Goal: Use online tool/utility: Utilize a website feature to perform a specific function

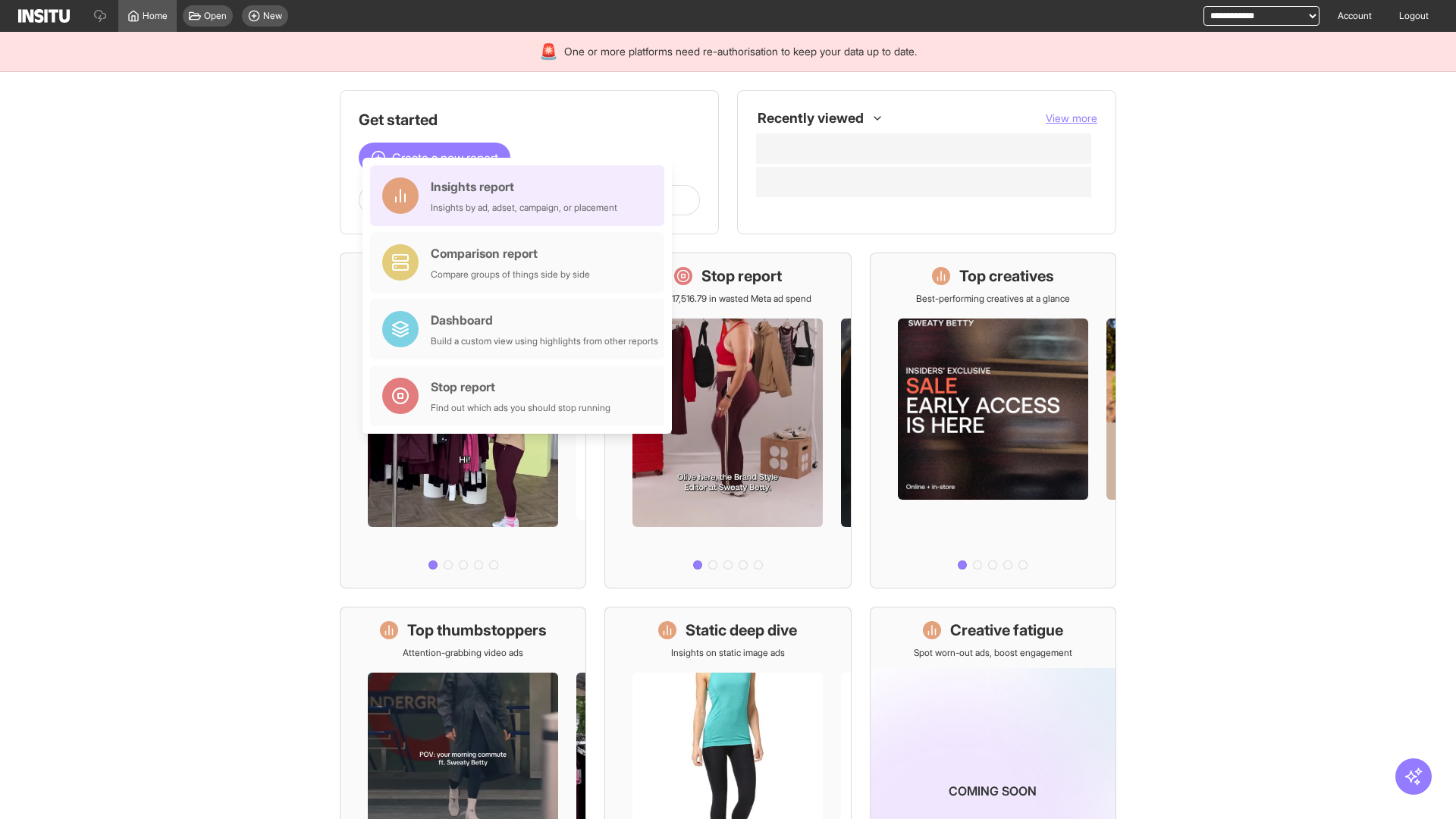
click at [521, 196] on div "Insights report Insights by ad, adset, campaign, or placement" at bounding box center [524, 196] width 186 height 37
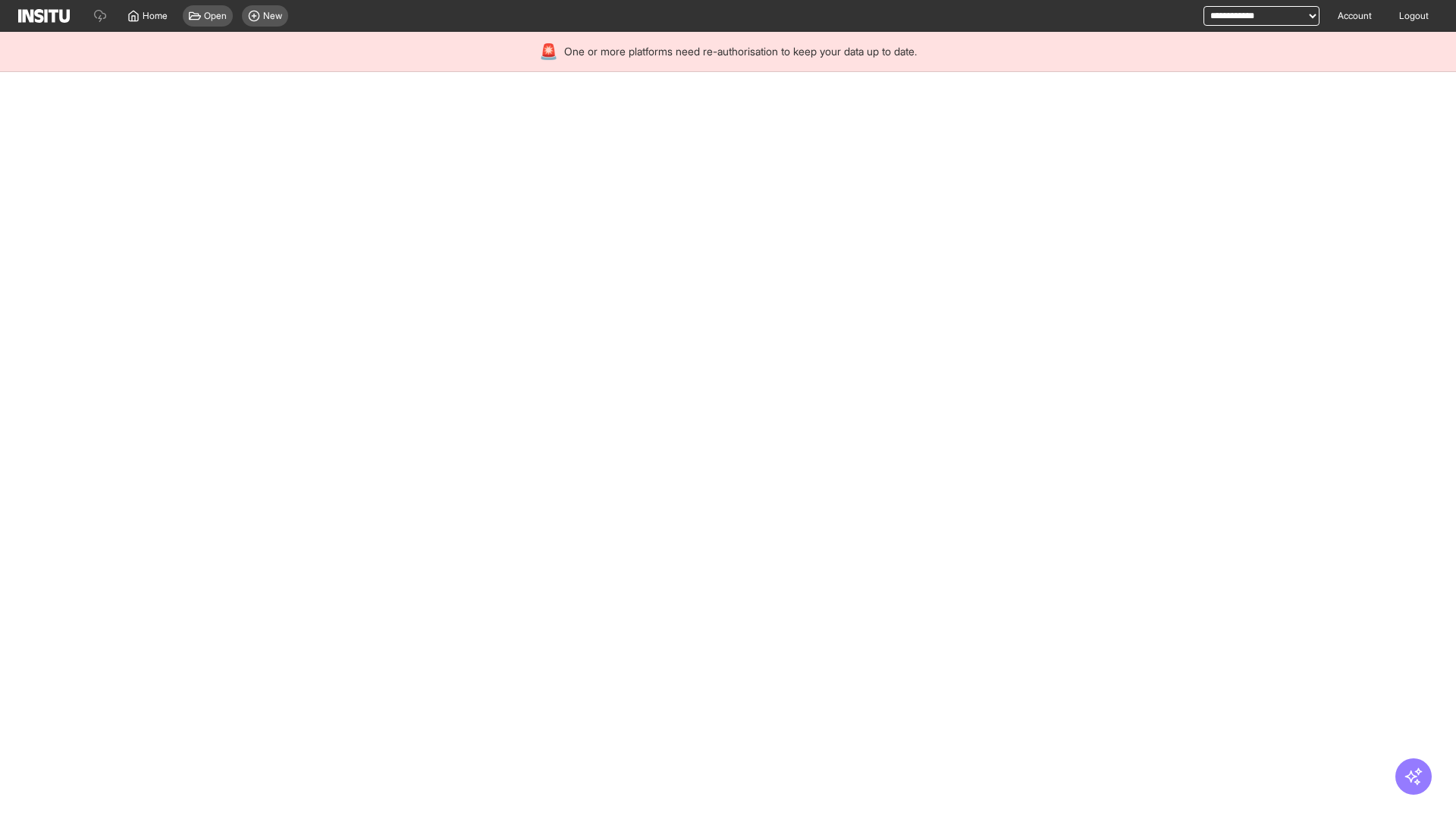
select select "**"
